Goal: Task Accomplishment & Management: Use online tool/utility

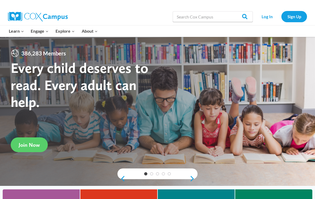
click at [266, 20] on link "Log In" at bounding box center [267, 16] width 23 height 11
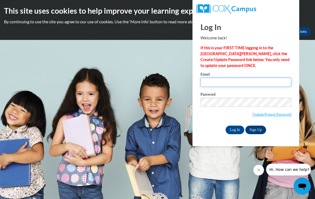
click at [250, 80] on input "Email" at bounding box center [246, 82] width 91 height 9
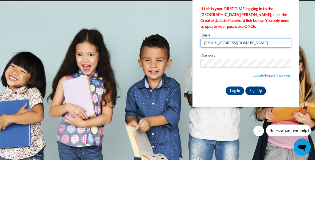
type input "juliepierre672@gmail.com"
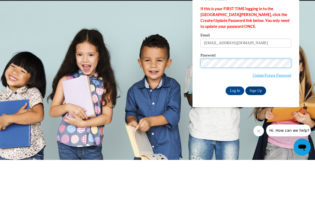
click at [235, 125] on input "Log In" at bounding box center [235, 129] width 19 height 9
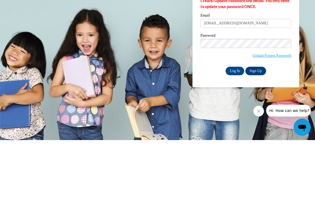
click at [237, 125] on input "Log In" at bounding box center [235, 129] width 19 height 9
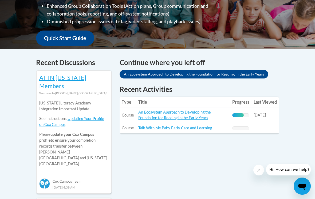
scroll to position [184, 0]
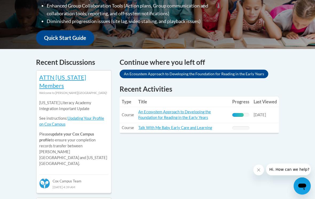
click at [203, 107] on td "Title: An Ecosystem Approach to Developing the Foundation for Reading in the Ea…" at bounding box center [183, 115] width 94 height 16
click at [200, 110] on link "An Ecosystem Approach to Developing the Foundation for Reading in the Early Yea…" at bounding box center [174, 115] width 73 height 10
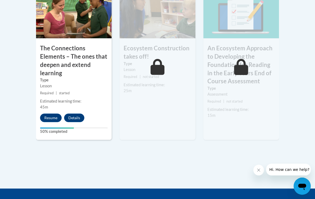
scroll to position [534, 0]
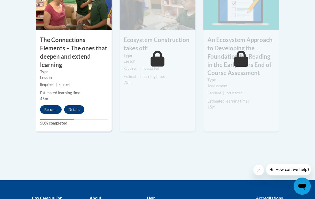
scroll to position [543, 0]
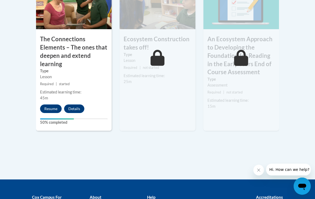
click at [51, 108] on button "Resume" at bounding box center [51, 108] width 22 height 9
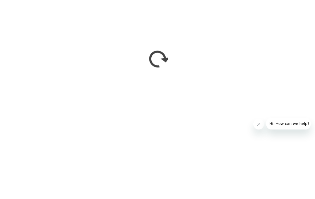
scroll to position [589, 0]
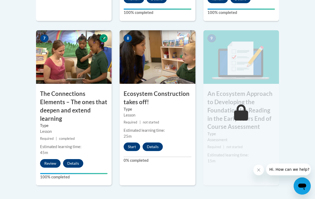
scroll to position [489, 0]
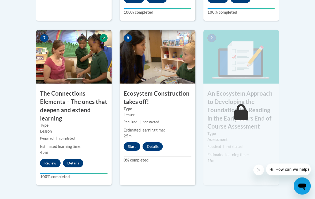
click at [132, 145] on button "Start" at bounding box center [132, 146] width 17 height 9
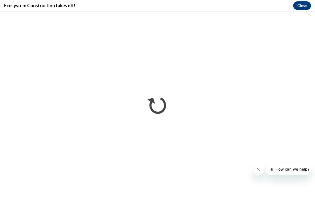
scroll to position [498, 0]
